Goal: Task Accomplishment & Management: Manage account settings

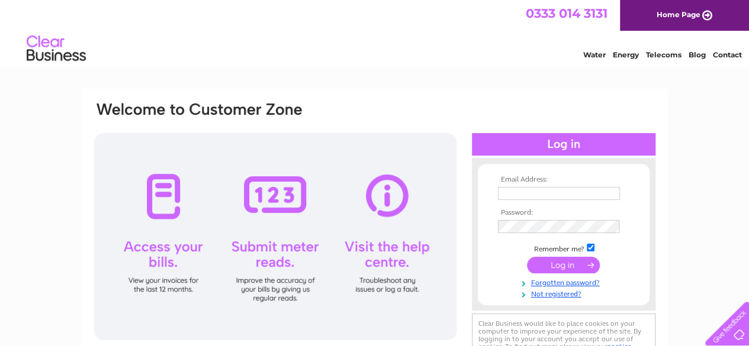
type input "gartally9@aol.com"
click at [573, 265] on input "submit" at bounding box center [563, 265] width 73 height 17
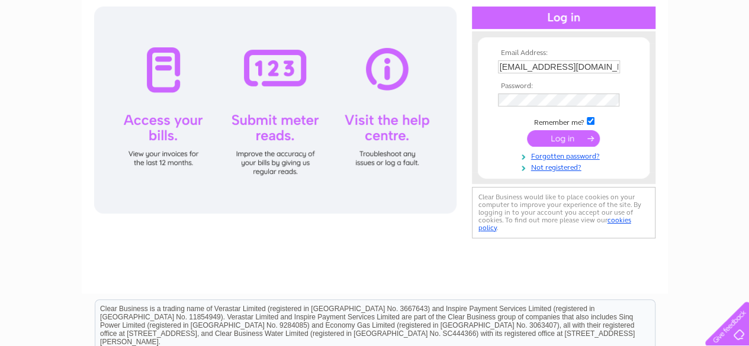
scroll to position [86, 0]
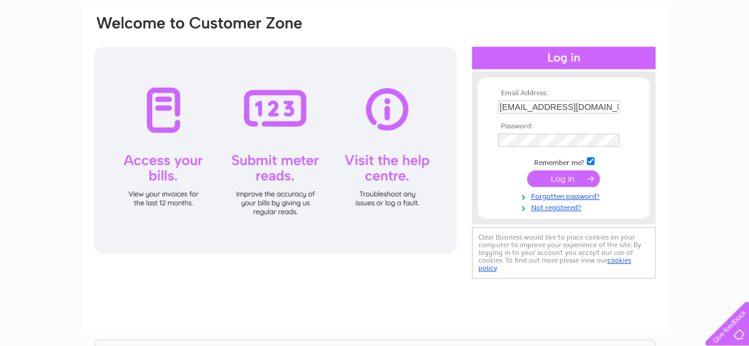
click at [573, 176] on input "submit" at bounding box center [563, 179] width 73 height 17
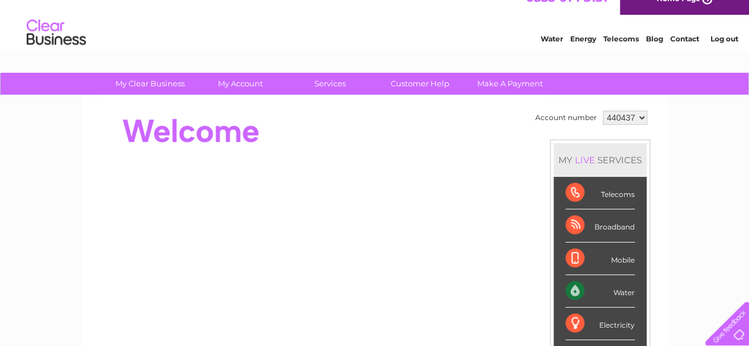
scroll to position [24, 0]
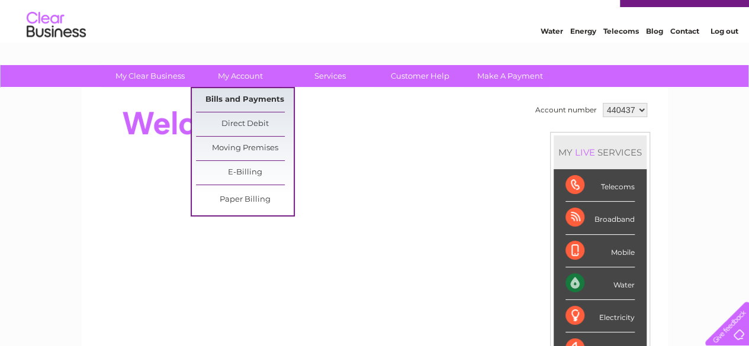
click at [245, 99] on link "Bills and Payments" at bounding box center [245, 100] width 98 height 24
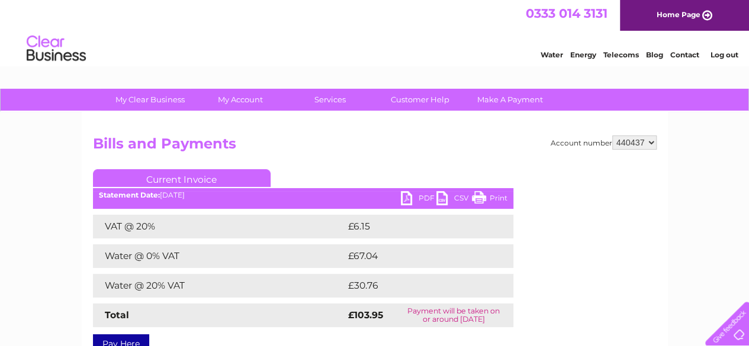
click at [406, 200] on link "PDF" at bounding box center [419, 199] width 36 height 17
